Goal: Task Accomplishment & Management: Manage account settings

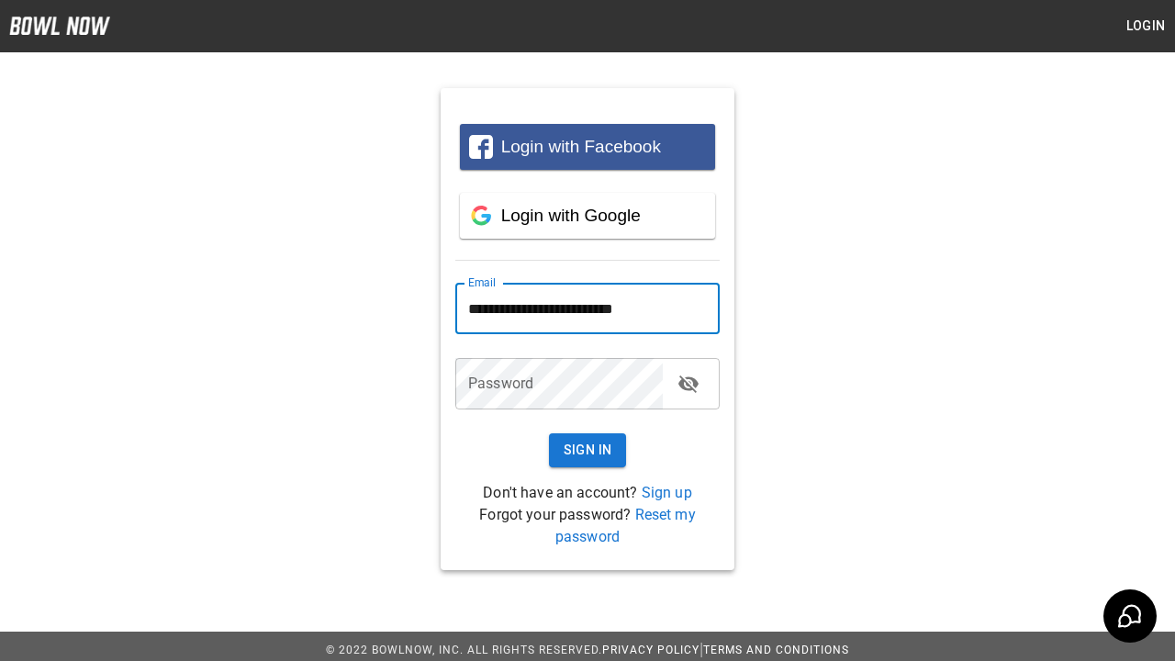
type input "**********"
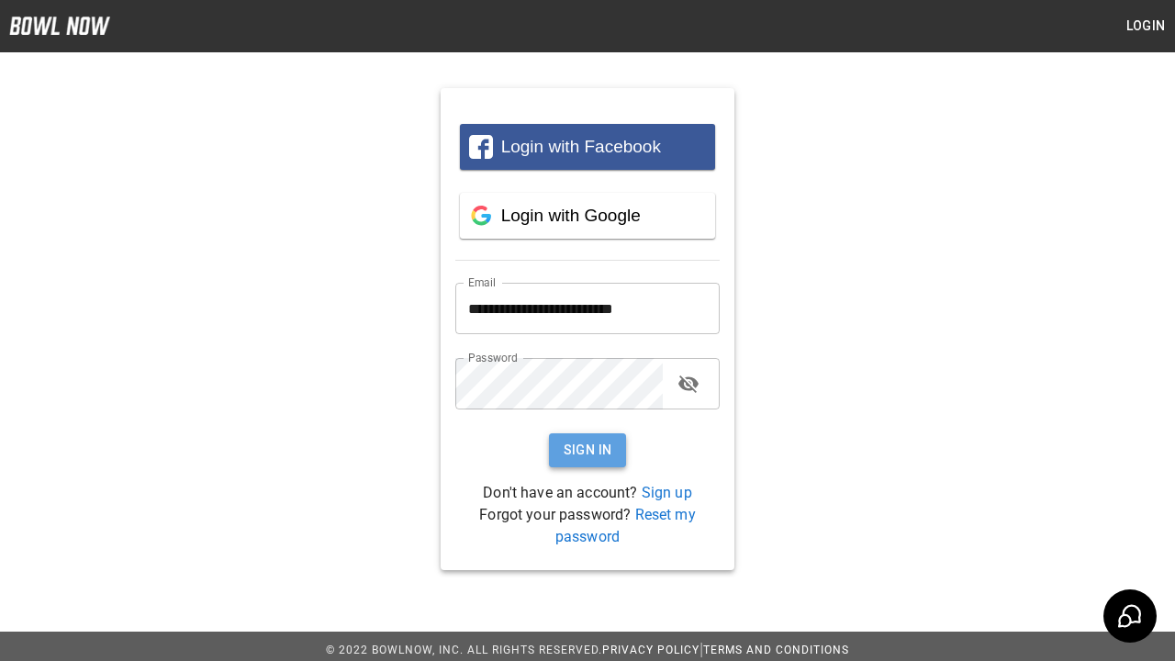
click at [588, 450] on button "Sign In" at bounding box center [588, 450] width 78 height 34
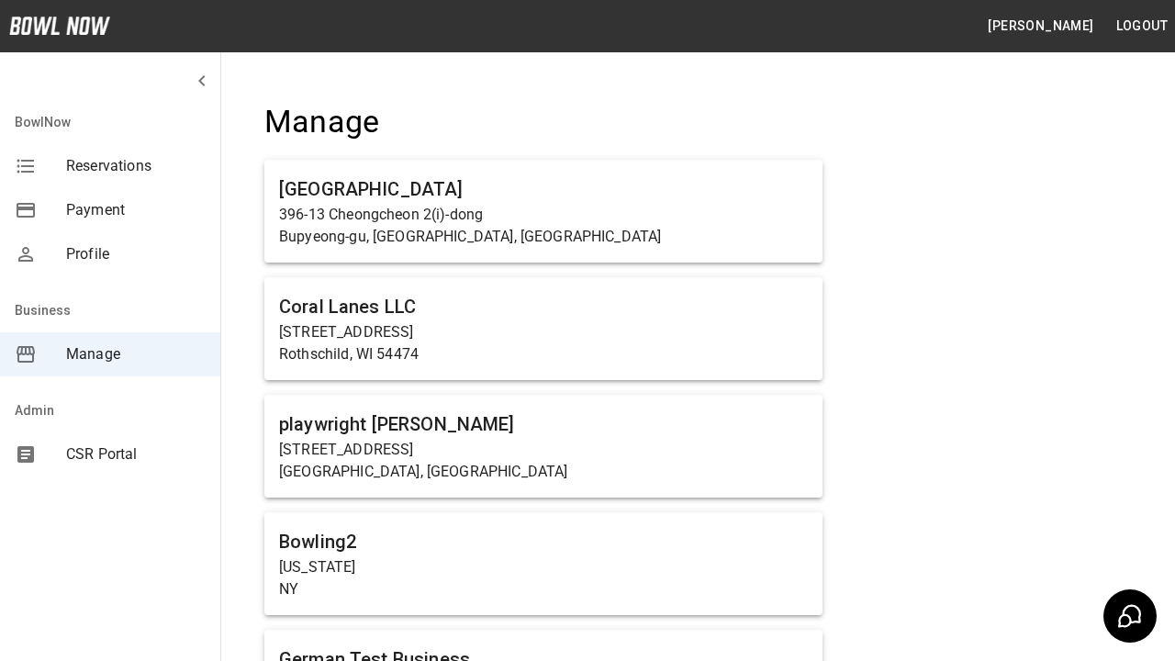
click at [110, 354] on span "Manage" at bounding box center [136, 354] width 140 height 22
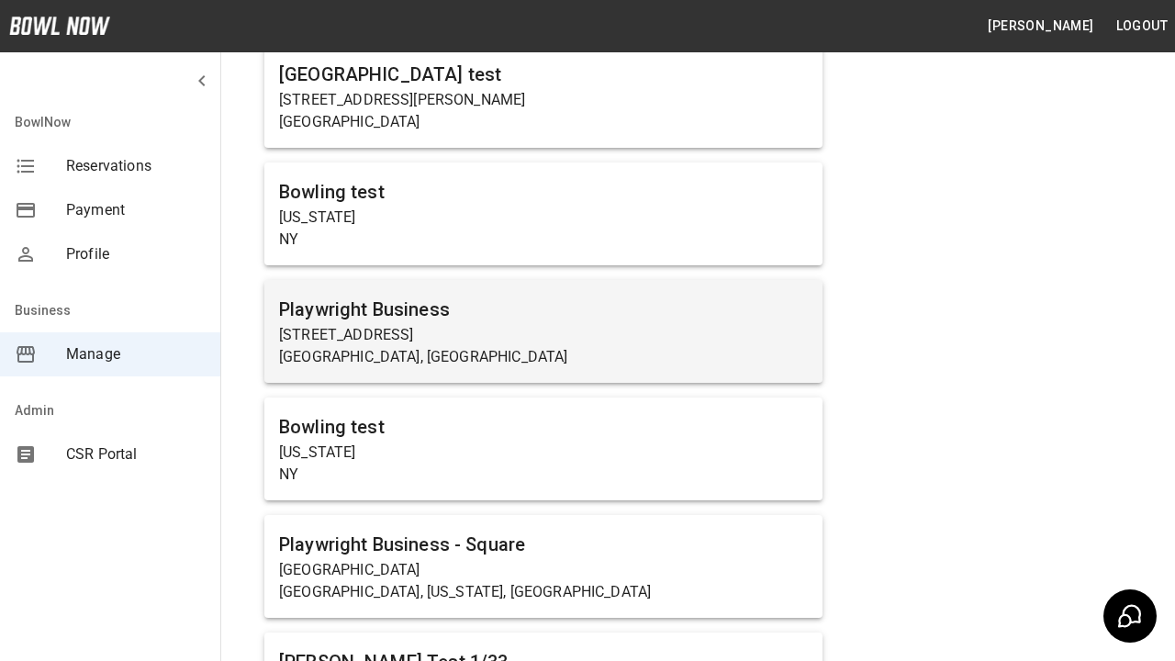
click at [544, 330] on p "[STREET_ADDRESS]" at bounding box center [543, 335] width 529 height 22
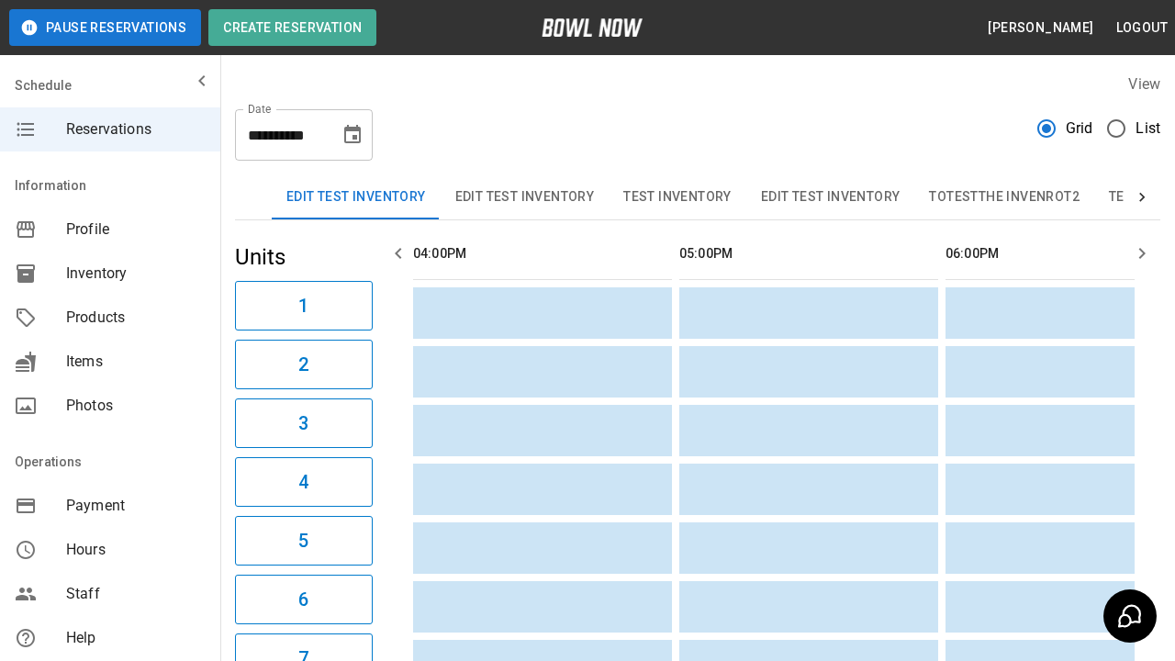
scroll to position [0, 1864]
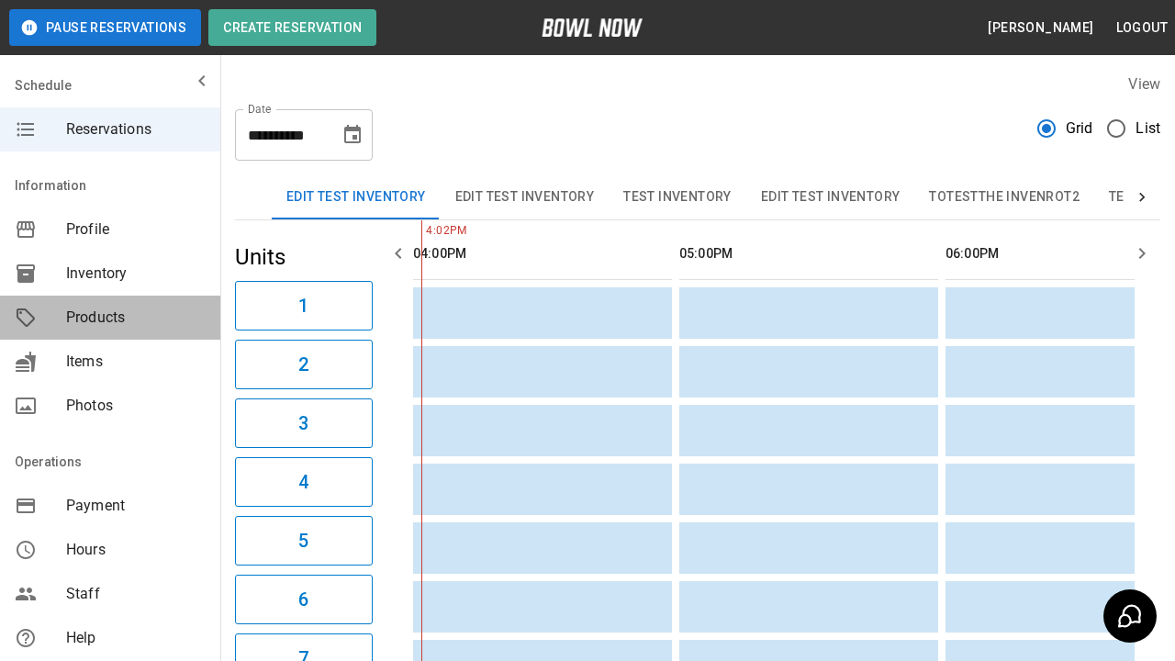
click at [110, 318] on span "Products" at bounding box center [136, 318] width 140 height 22
